Goal: Information Seeking & Learning: Learn about a topic

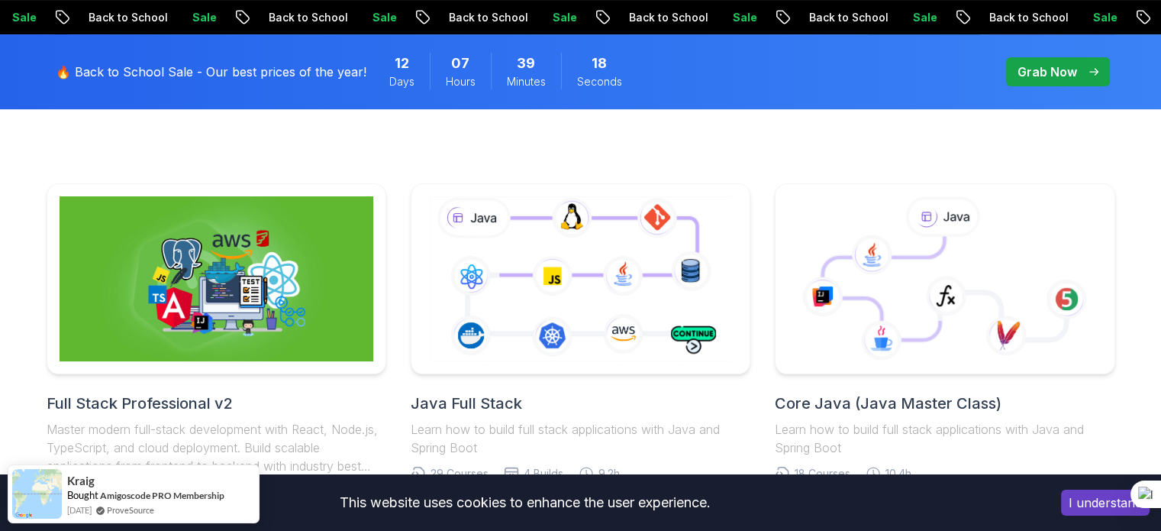
scroll to position [409, 0]
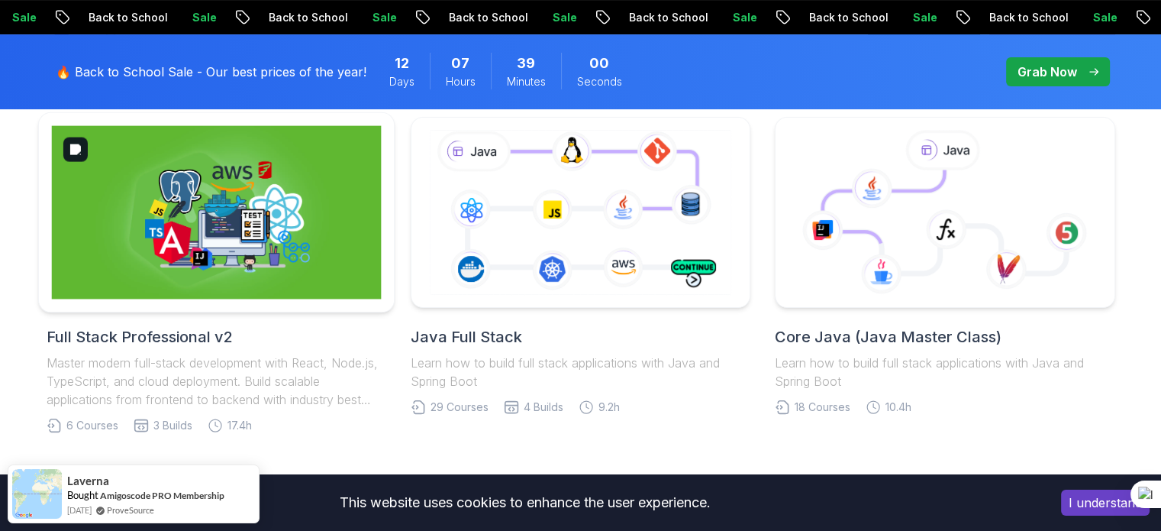
click at [259, 215] on img at bounding box center [216, 212] width 330 height 173
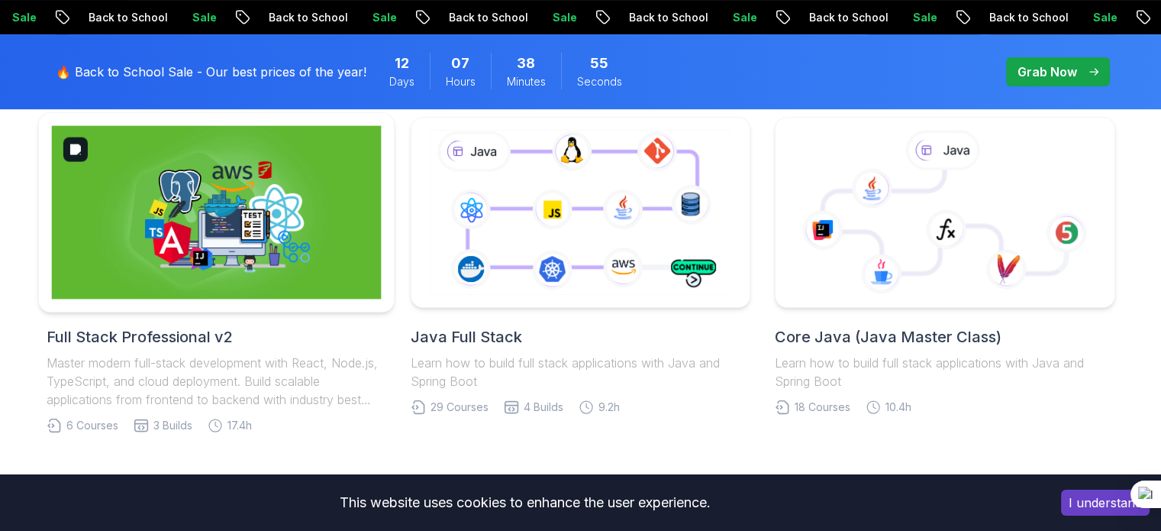
click at [292, 221] on img at bounding box center [216, 212] width 330 height 173
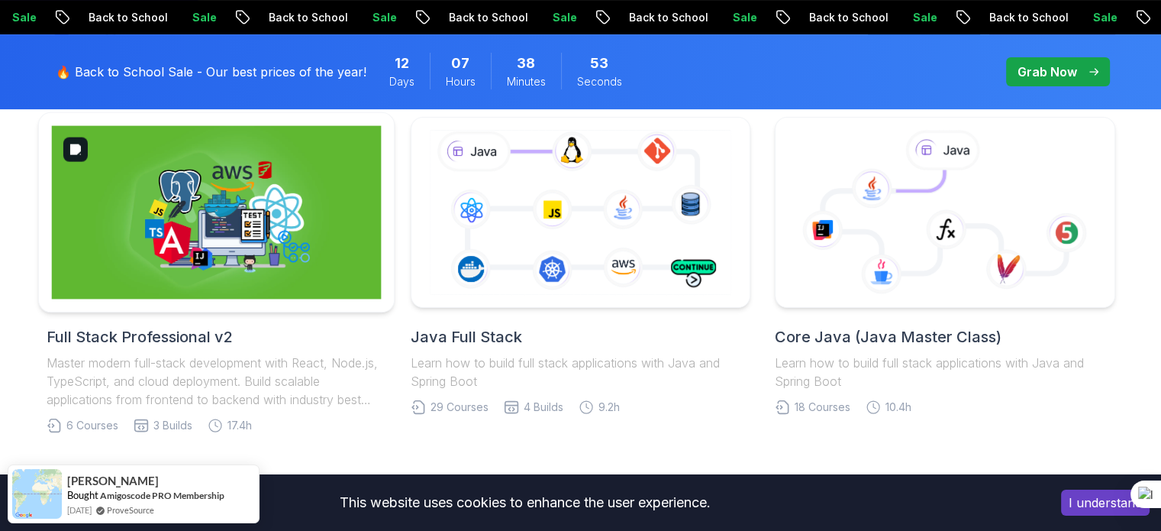
click at [260, 222] on img at bounding box center [216, 212] width 330 height 173
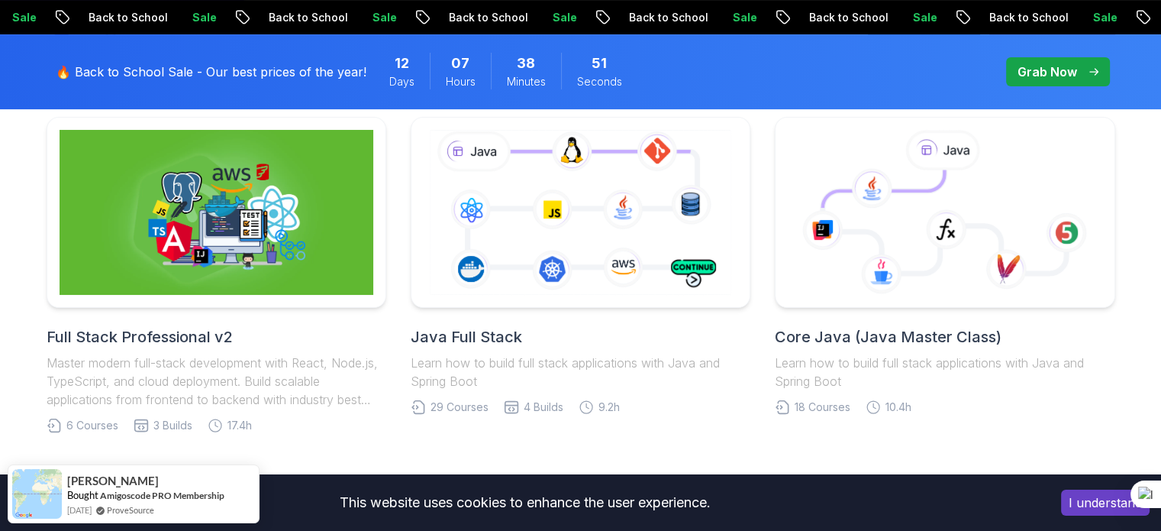
click at [155, 349] on div "Full Stack Professional v2 Master modern full-stack development with React, Nod…" at bounding box center [217, 367] width 340 height 82
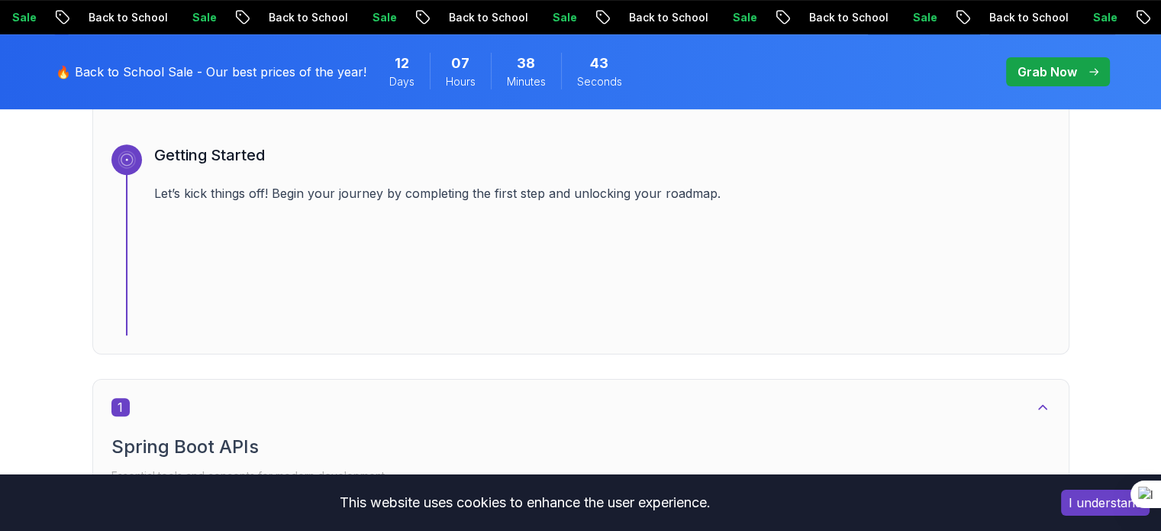
scroll to position [614, 0]
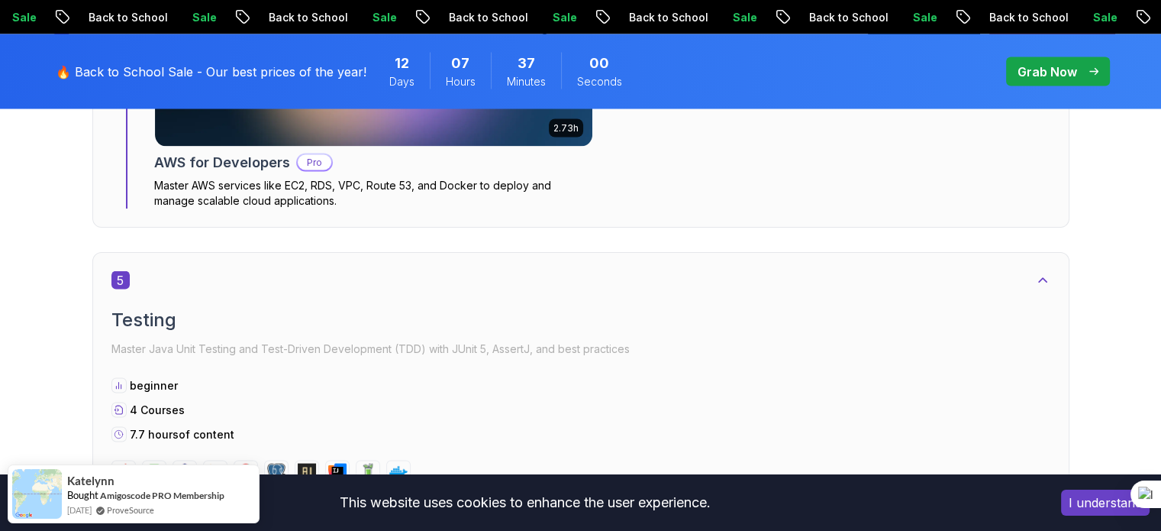
scroll to position [3026, 0]
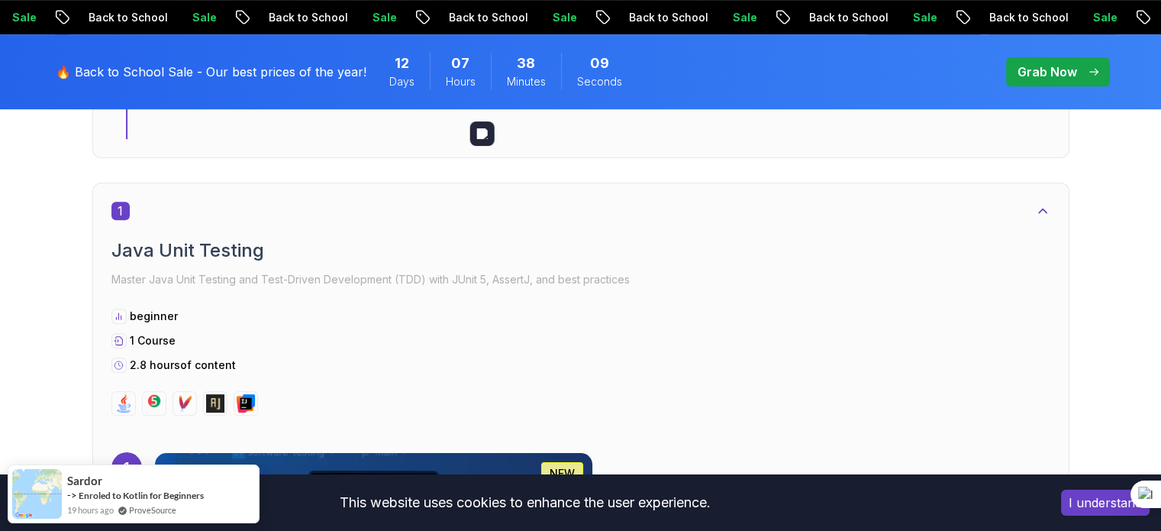
scroll to position [788, 0]
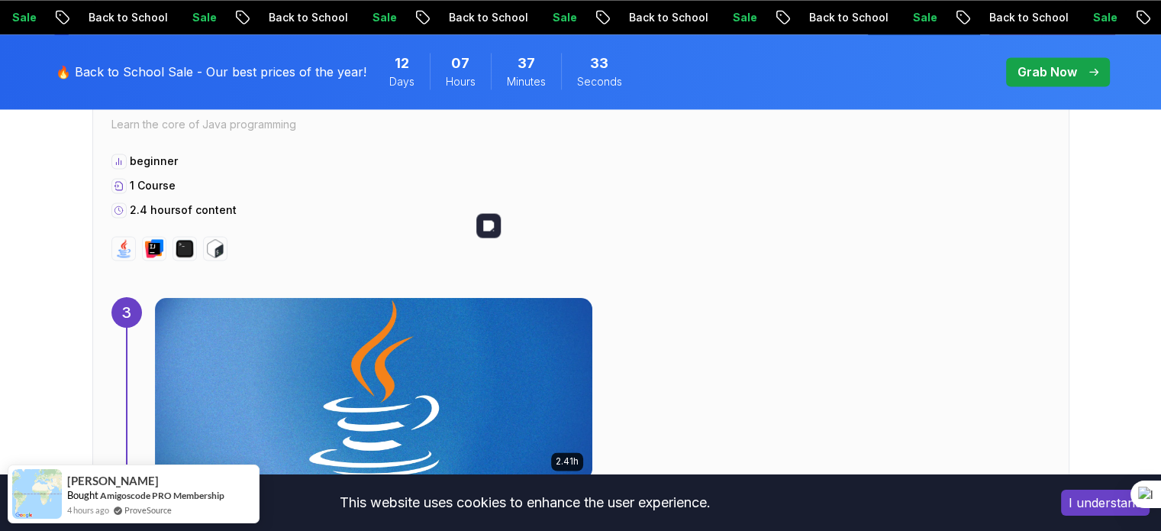
scroll to position [2388, 0]
